Goal: Task Accomplishment & Management: Manage account settings

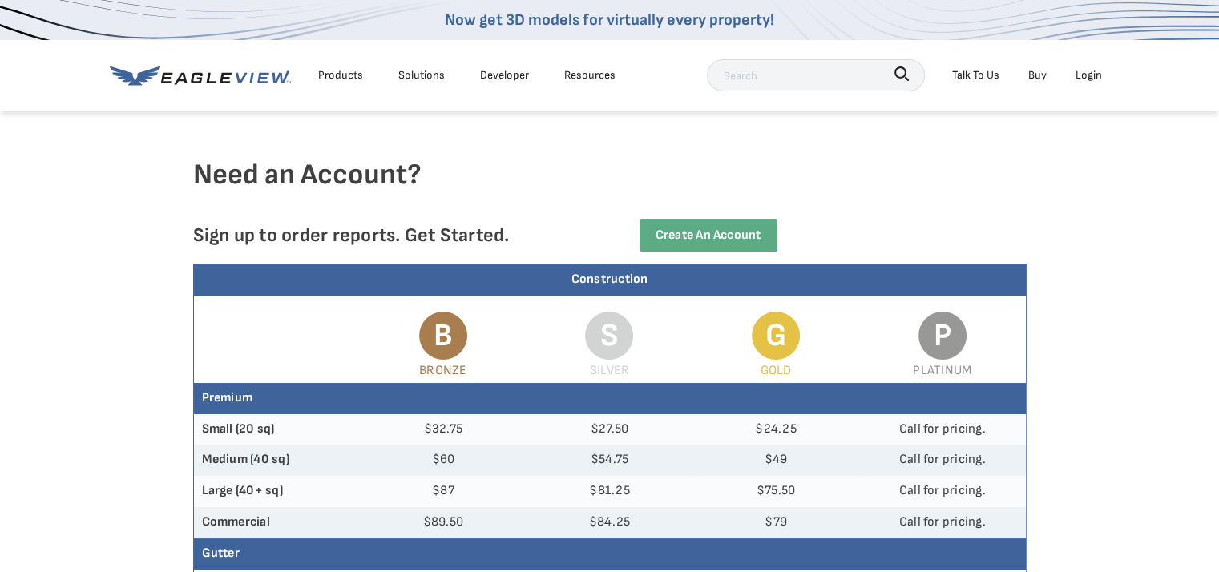
click at [1088, 69] on div "Login" at bounding box center [1089, 75] width 26 height 20
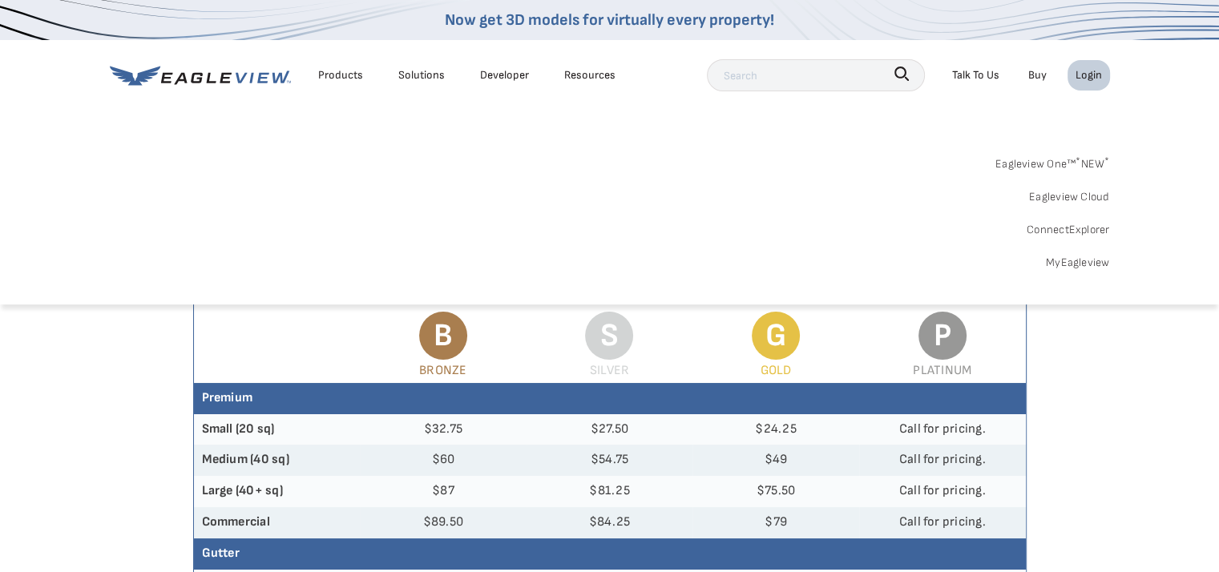
click at [1068, 260] on link "MyEagleview" at bounding box center [1078, 262] width 64 height 20
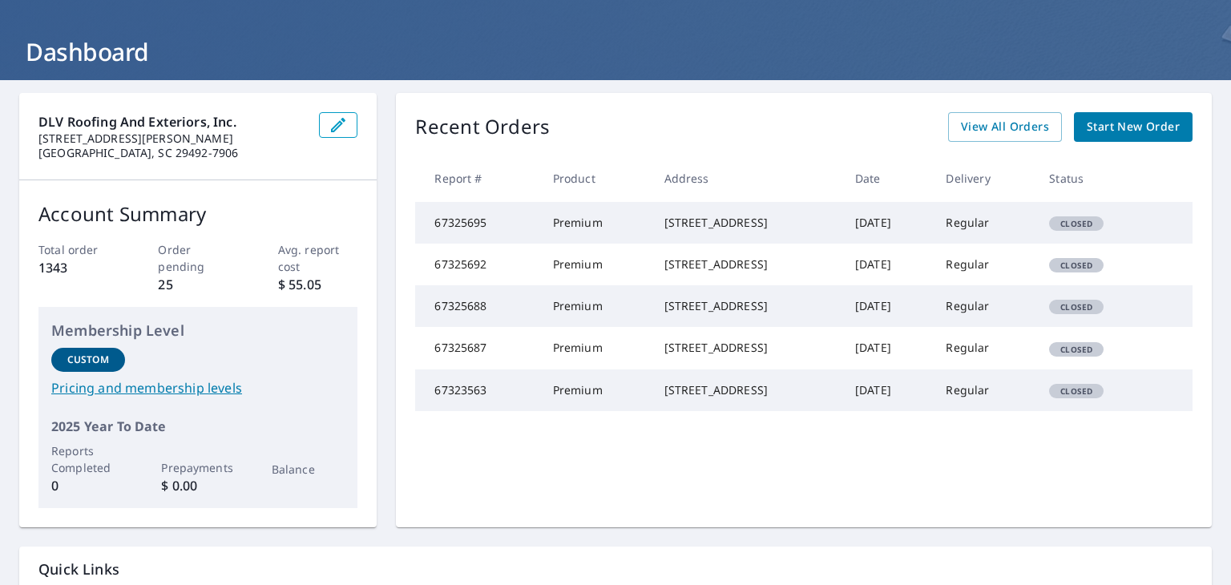
scroll to position [193, 0]
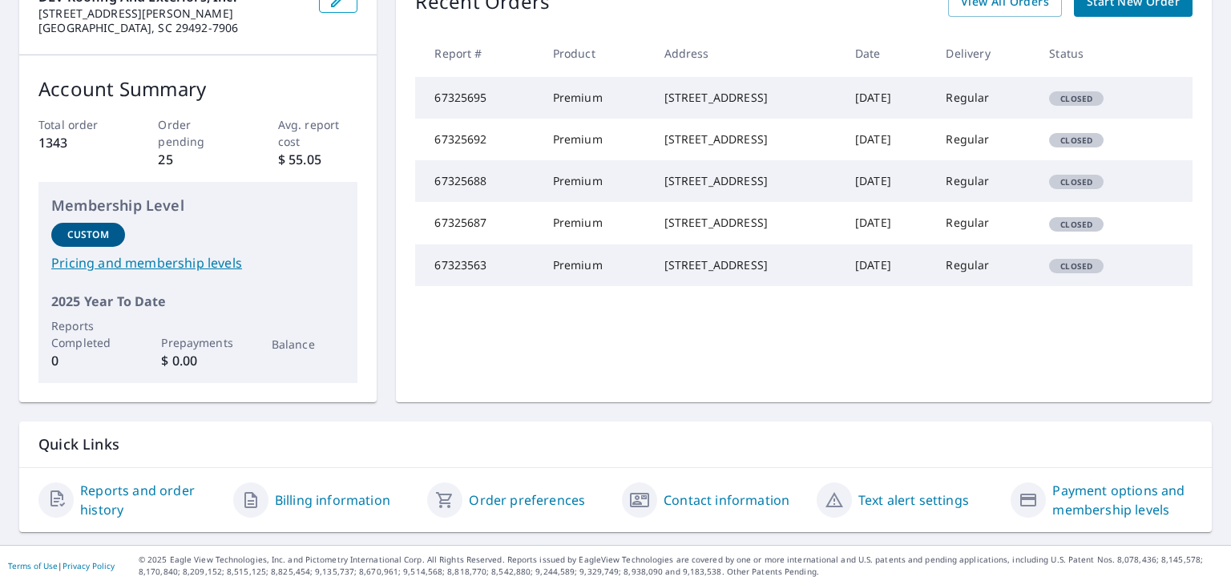
click at [345, 495] on link "Billing information" at bounding box center [332, 500] width 115 height 19
